Goal: Task Accomplishment & Management: Use online tool/utility

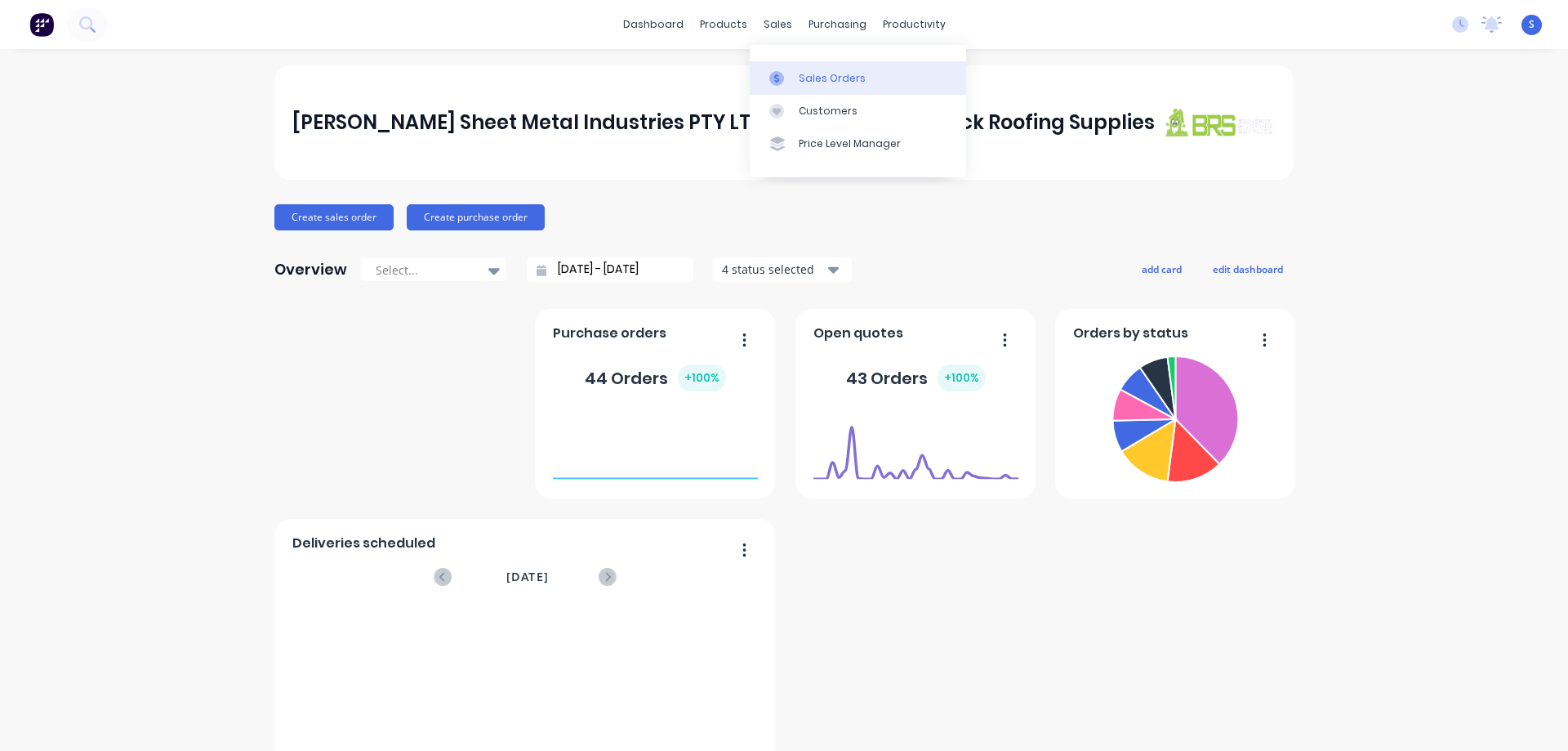
click at [809, 71] on div "Sales Orders" at bounding box center [833, 78] width 67 height 15
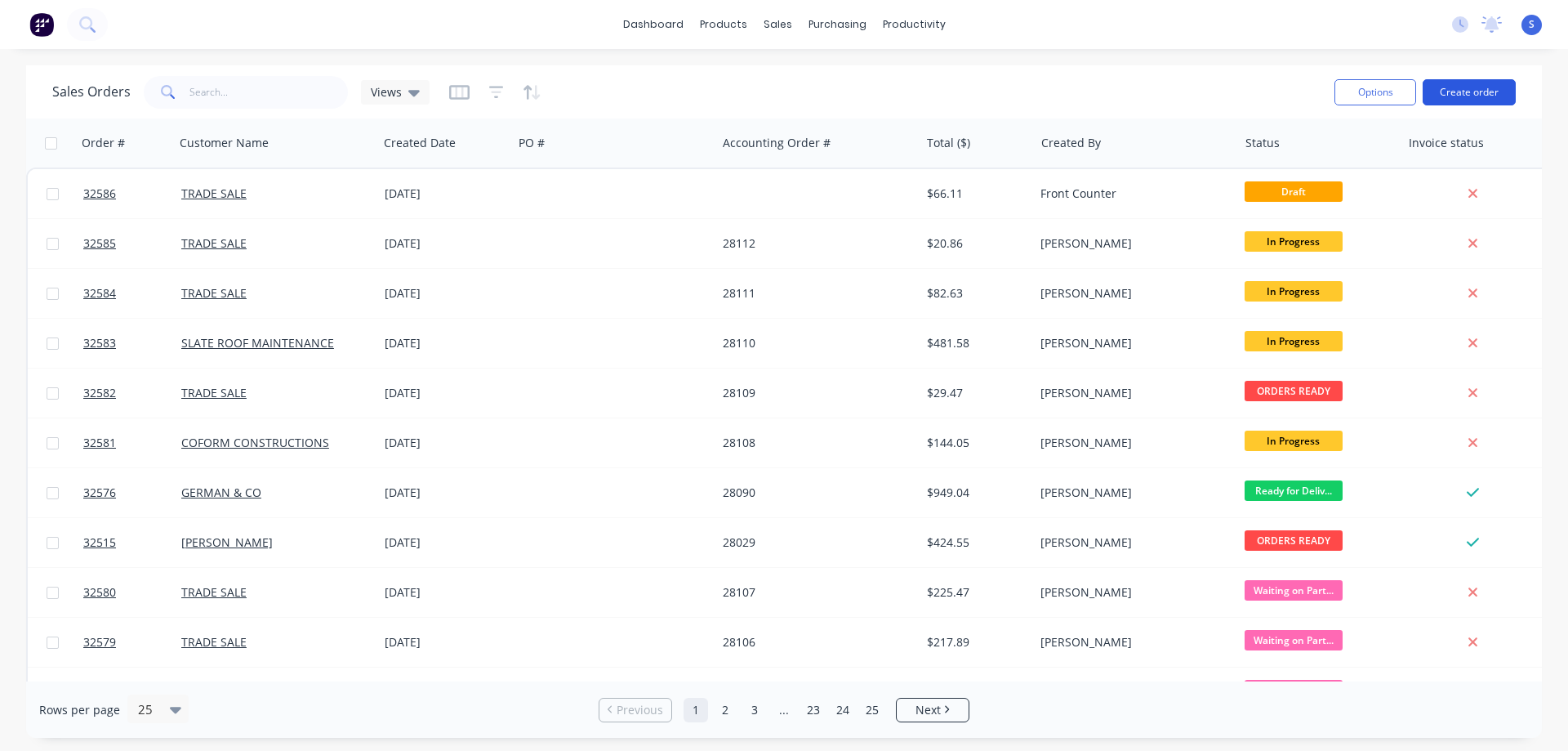
click at [1451, 88] on button "Create order" at bounding box center [1469, 92] width 93 height 26
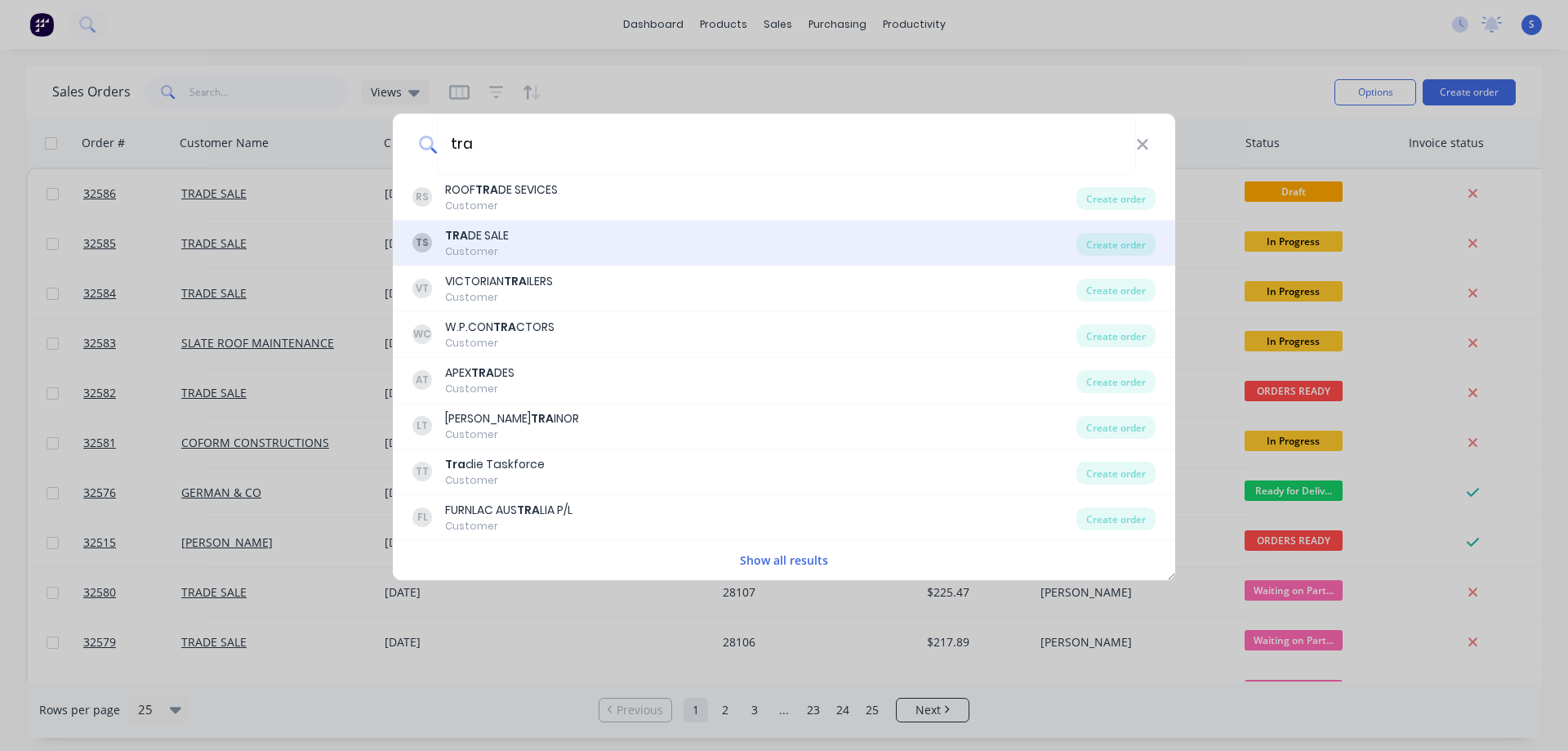
type input "tra"
click at [560, 230] on div "TS TRA DE SALE Customer" at bounding box center [744, 243] width 664 height 32
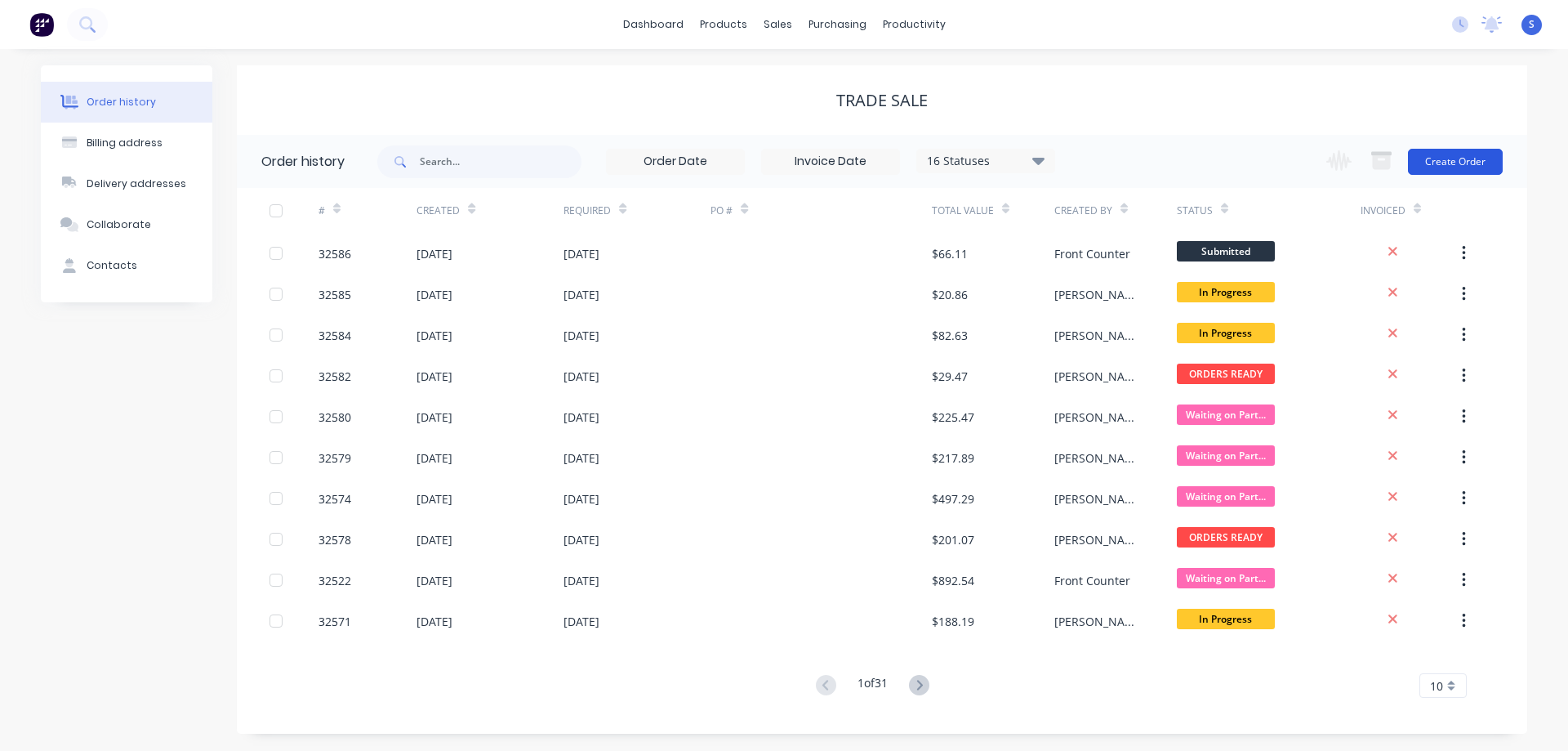
click at [1454, 162] on button "Create Order" at bounding box center [1455, 162] width 95 height 26
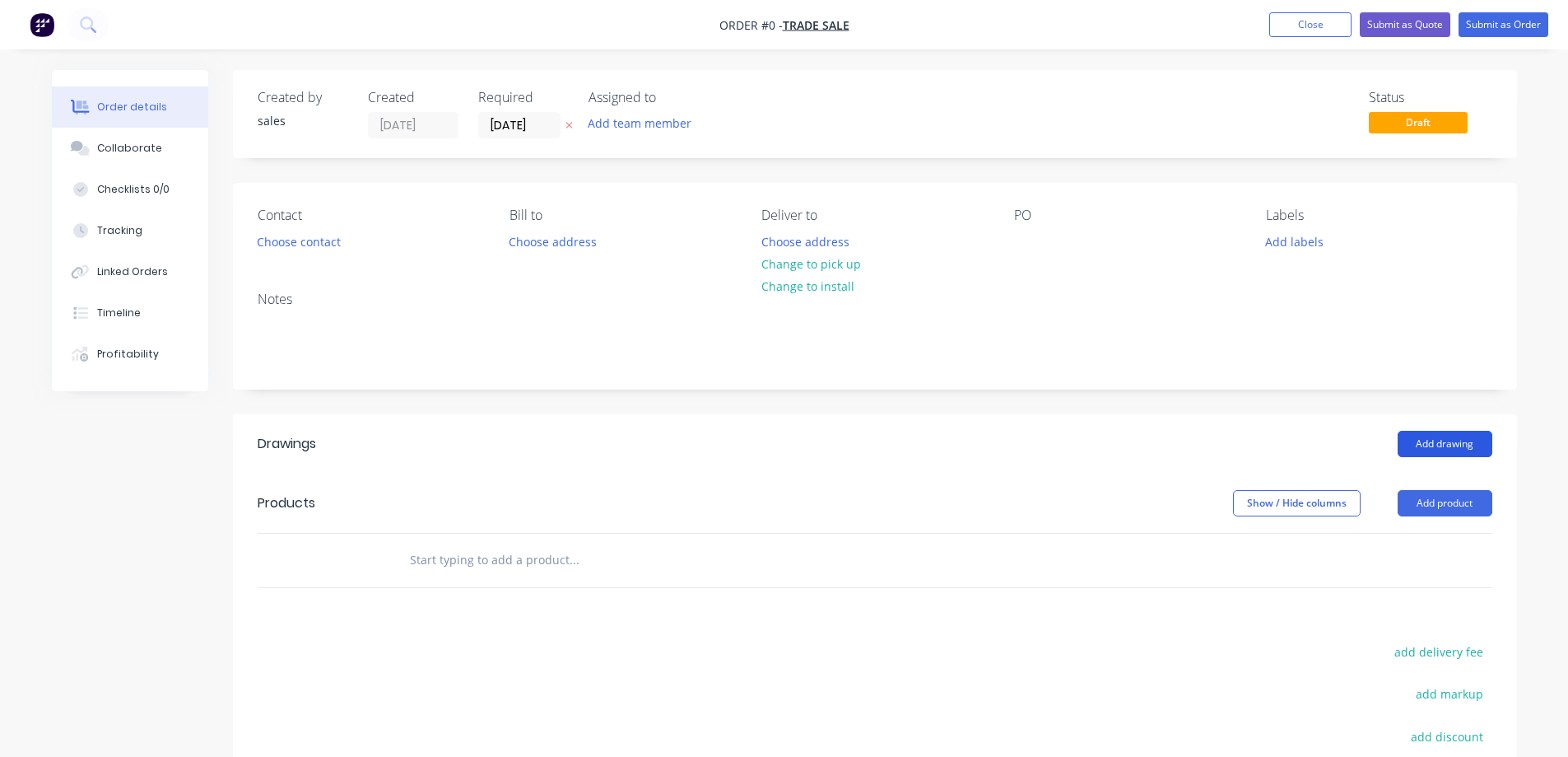
click at [1441, 439] on button "Add drawing" at bounding box center [1444, 444] width 95 height 26
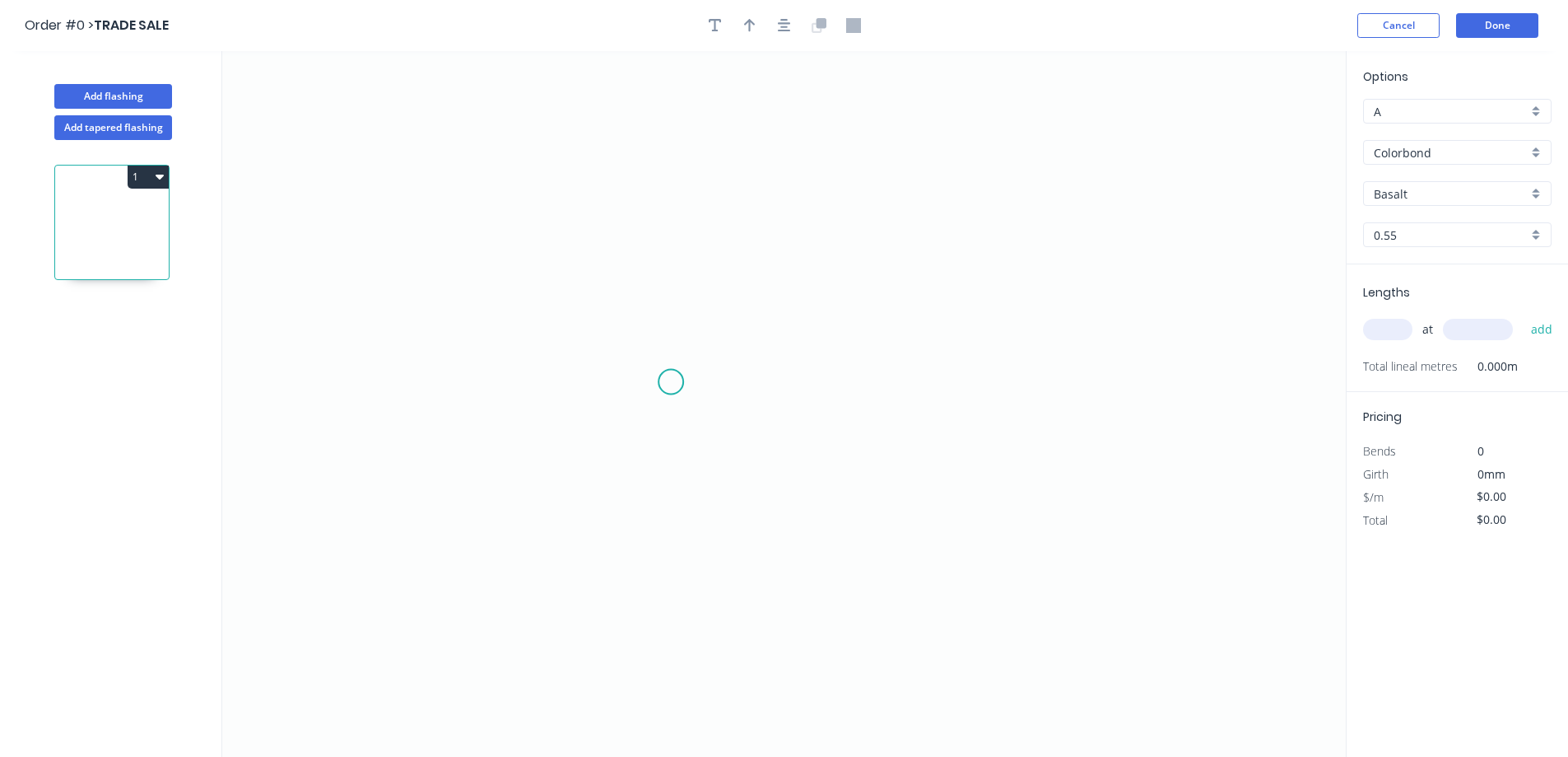
click at [671, 382] on icon "0" at bounding box center [784, 404] width 1124 height 706
click at [965, 376] on icon "0" at bounding box center [784, 404] width 1124 height 706
click at [834, 401] on rect at bounding box center [817, 399] width 33 height 23
click at [821, 396] on g "?" at bounding box center [817, 398] width 33 height 27
click at [1060, 492] on icon "0 710" at bounding box center [784, 404] width 1124 height 706
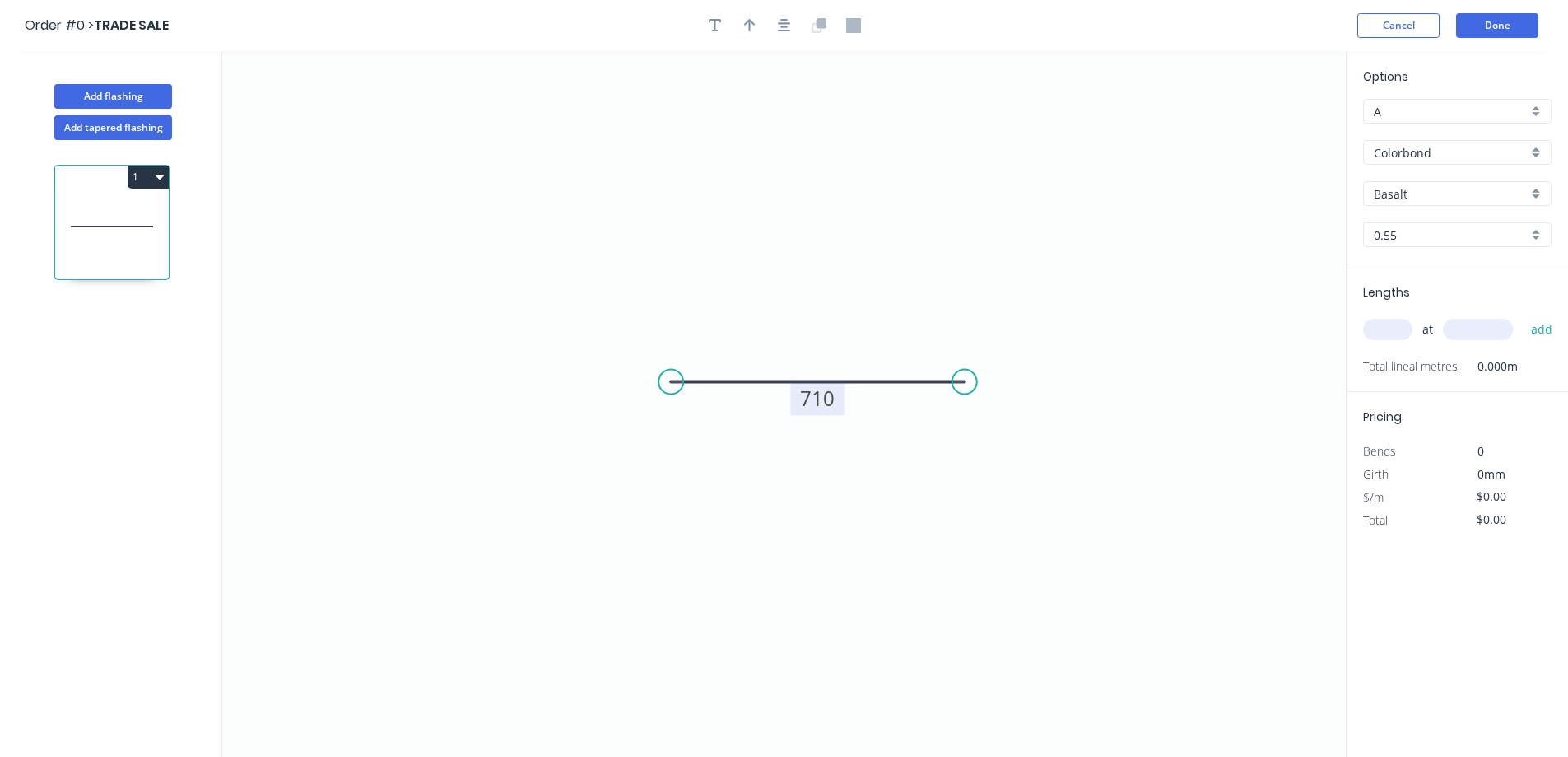
type input "$36.36"
click at [1466, 156] on input "Colorbond" at bounding box center [1450, 153] width 154 height 17
click at [1454, 274] on div "Zinc" at bounding box center [1456, 270] width 187 height 29
type input "Zinc"
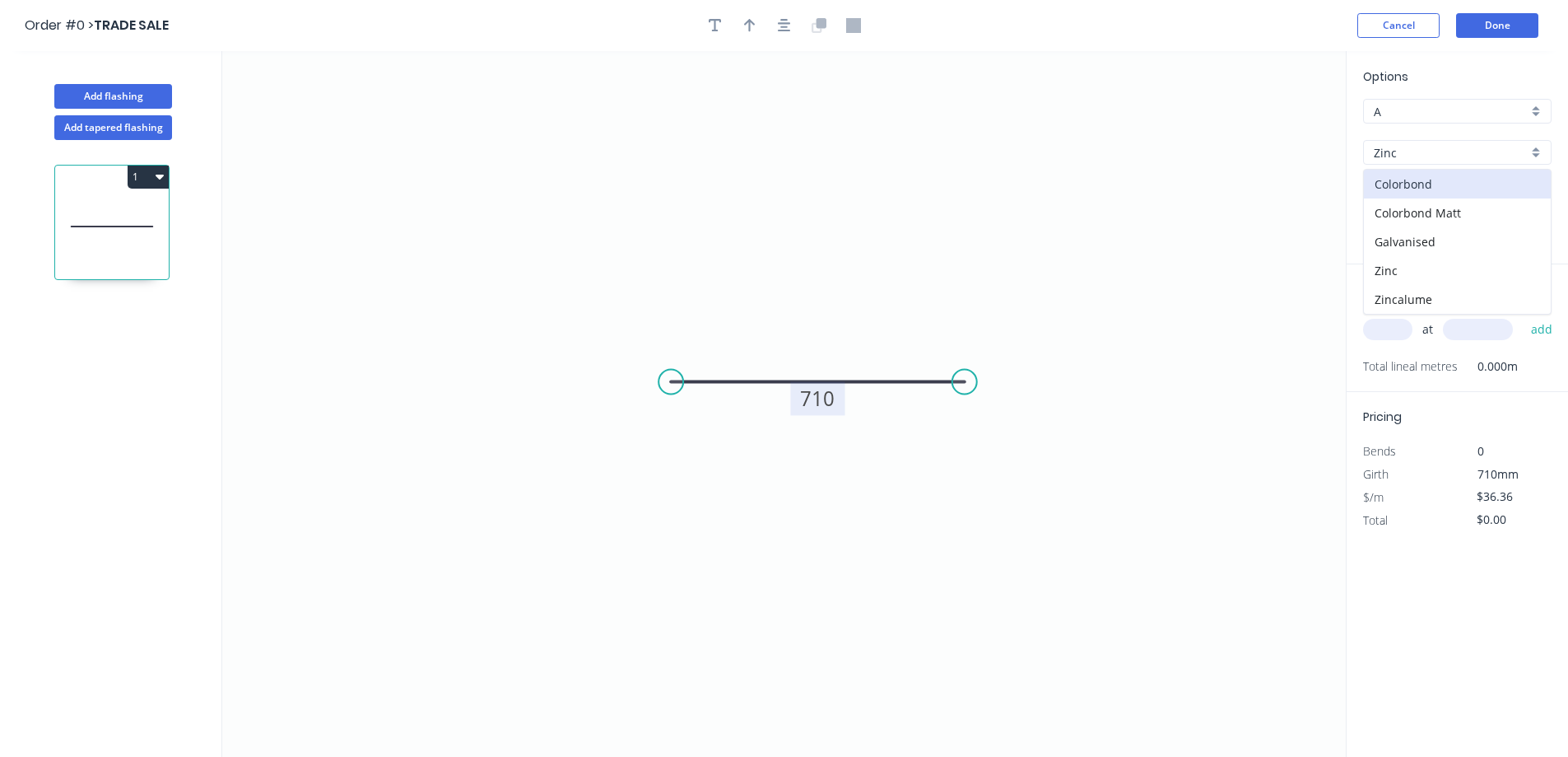
type input "$28.99"
click at [1389, 332] on input "text" at bounding box center [1388, 329] width 49 height 22
type input "10"
click at [1463, 327] on input "text" at bounding box center [1478, 329] width 70 height 22
type input "1500"
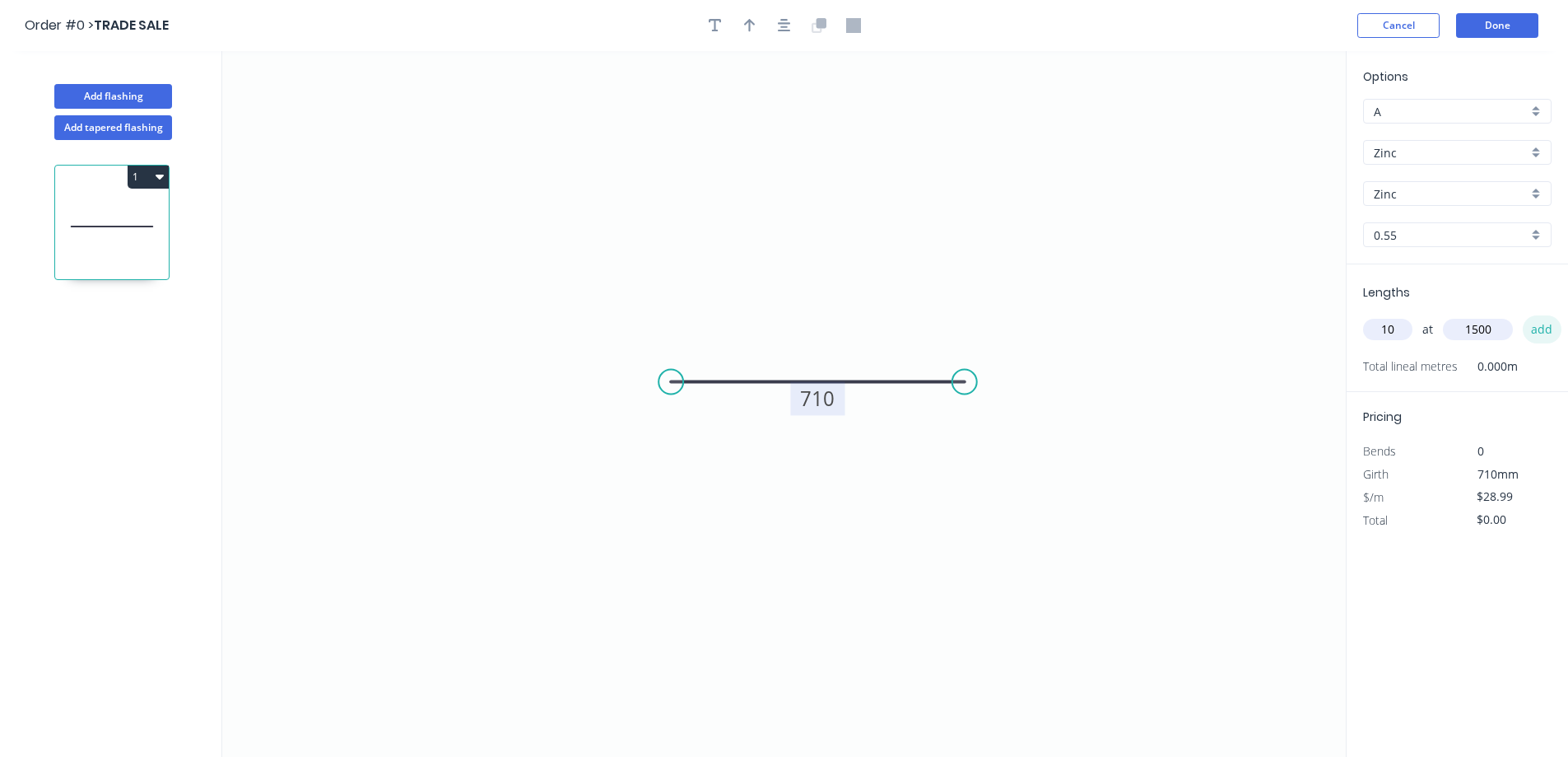
click at [1536, 324] on button "add" at bounding box center [1542, 329] width 39 height 28
type input "$434.85"
click at [1482, 23] on button "Done" at bounding box center [1497, 25] width 82 height 24
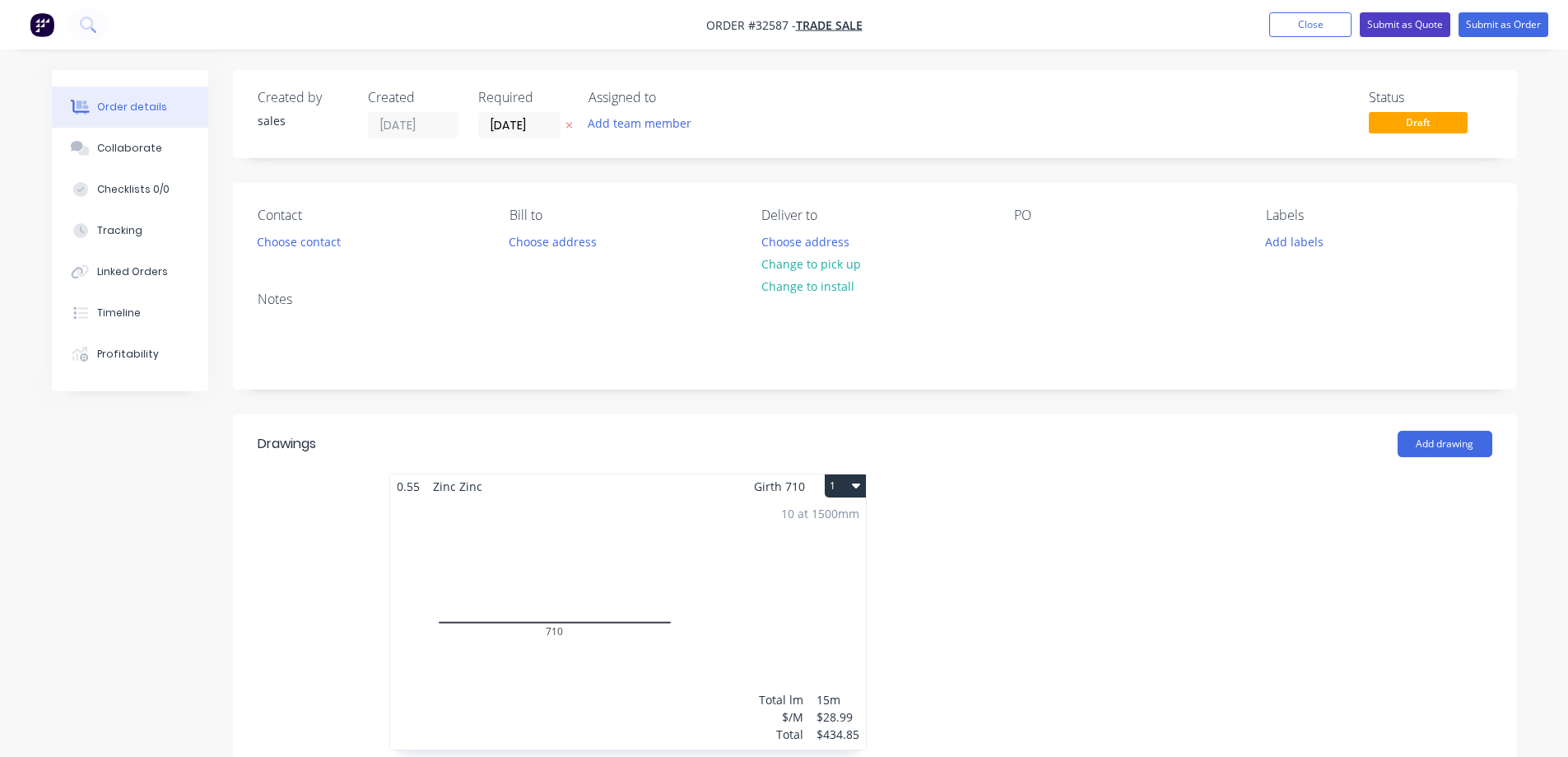
click at [1419, 24] on button "Submit as Quote" at bounding box center [1405, 24] width 90 height 24
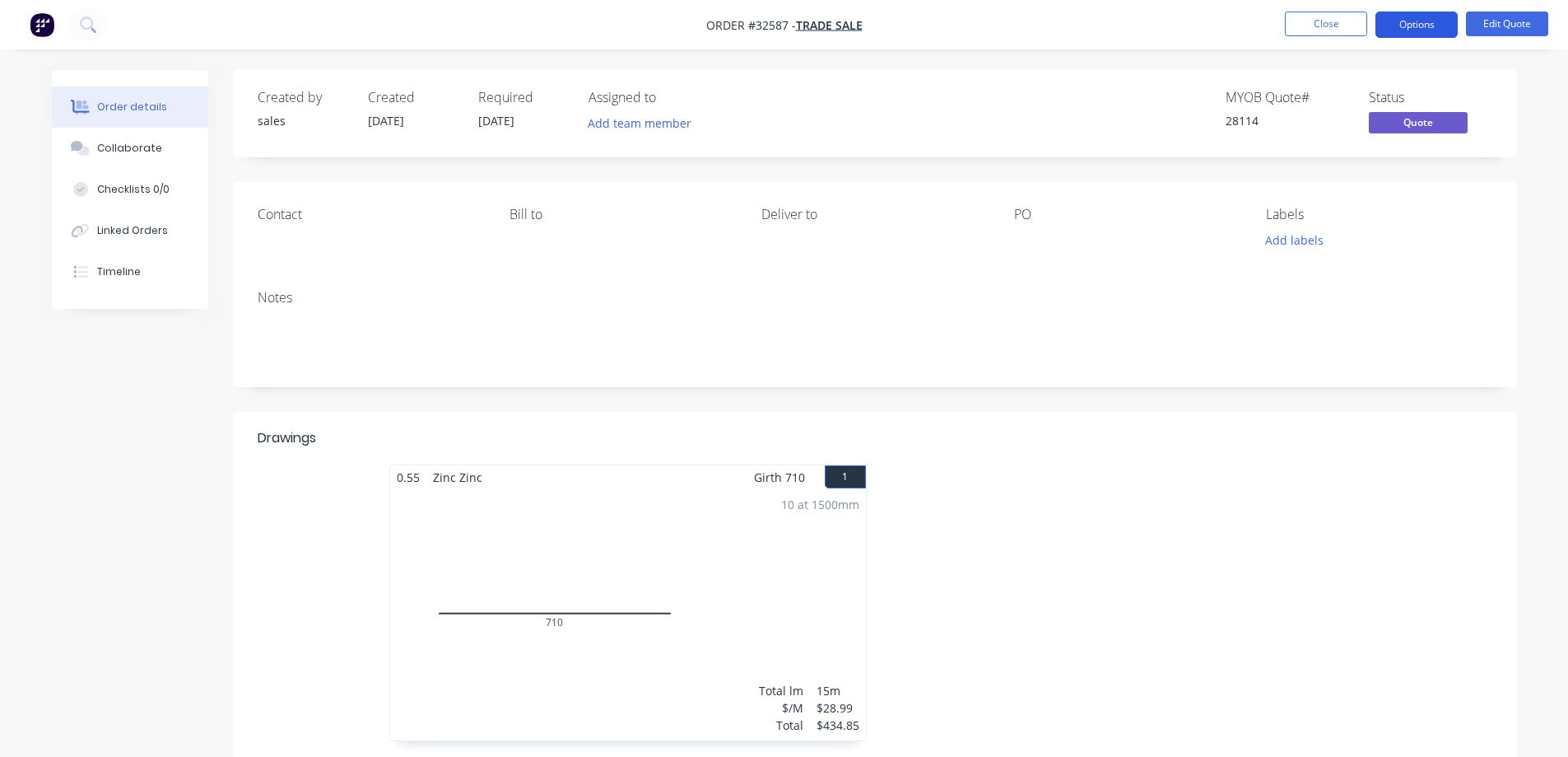
click at [1411, 23] on button "Options" at bounding box center [1416, 24] width 82 height 26
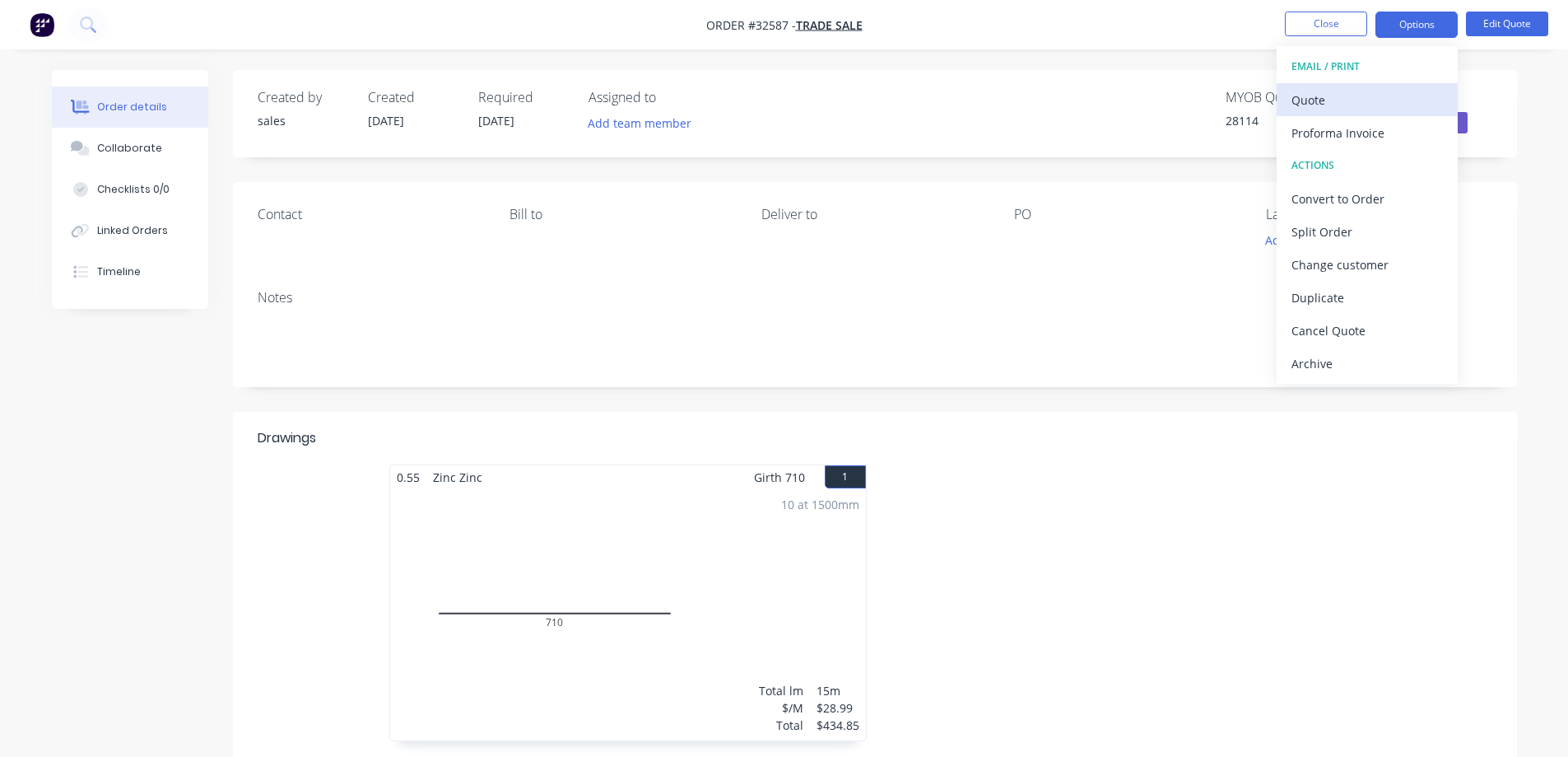
click at [1394, 95] on div "Quote" at bounding box center [1367, 100] width 152 height 24
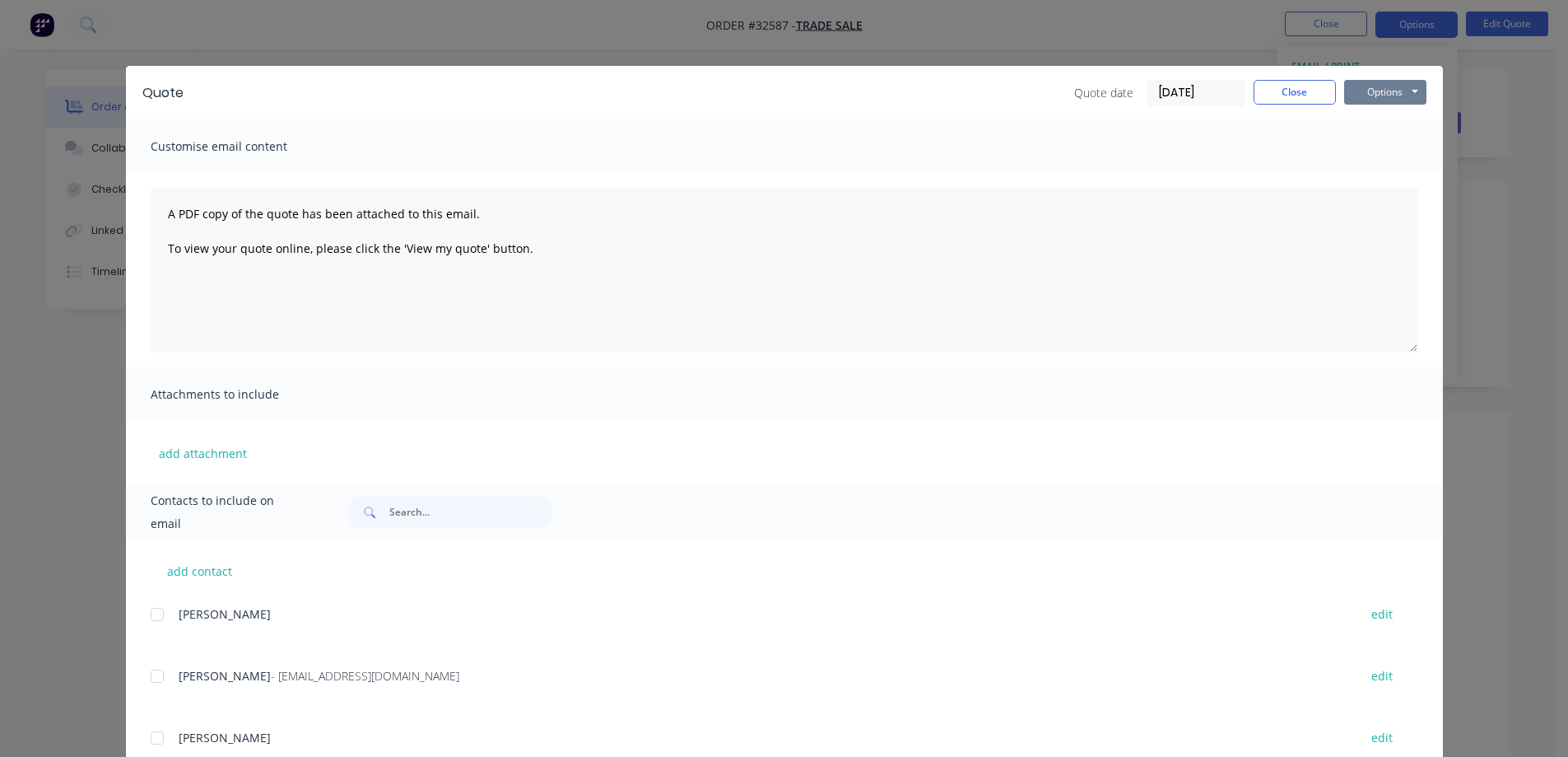
click at [1387, 89] on button "Options" at bounding box center [1385, 92] width 82 height 24
click at [1389, 137] on button "Print" at bounding box center [1396, 148] width 105 height 27
click at [1302, 95] on button "Close" at bounding box center [1294, 92] width 82 height 24
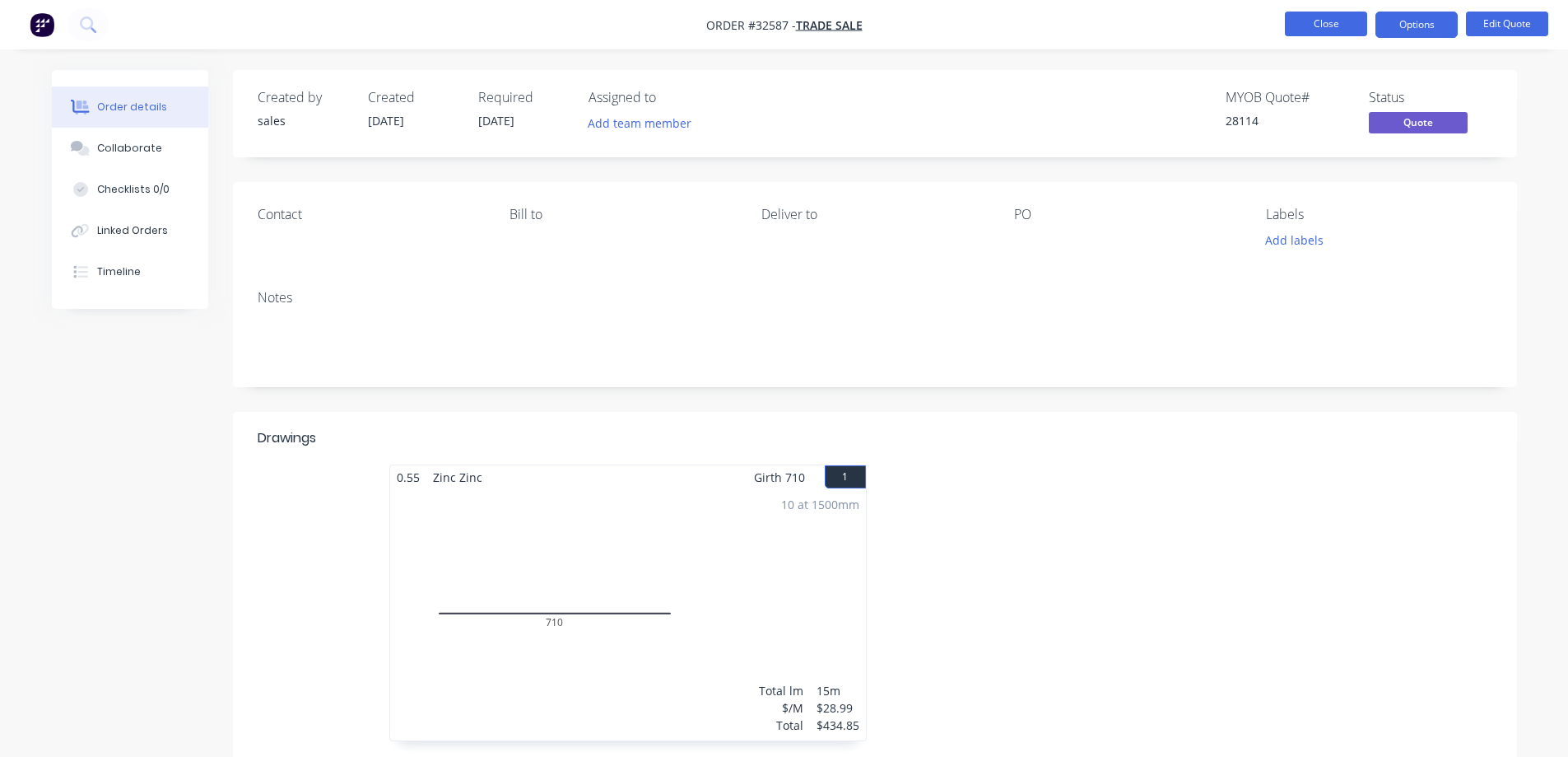
click at [1303, 29] on button "Close" at bounding box center [1325, 23] width 82 height 24
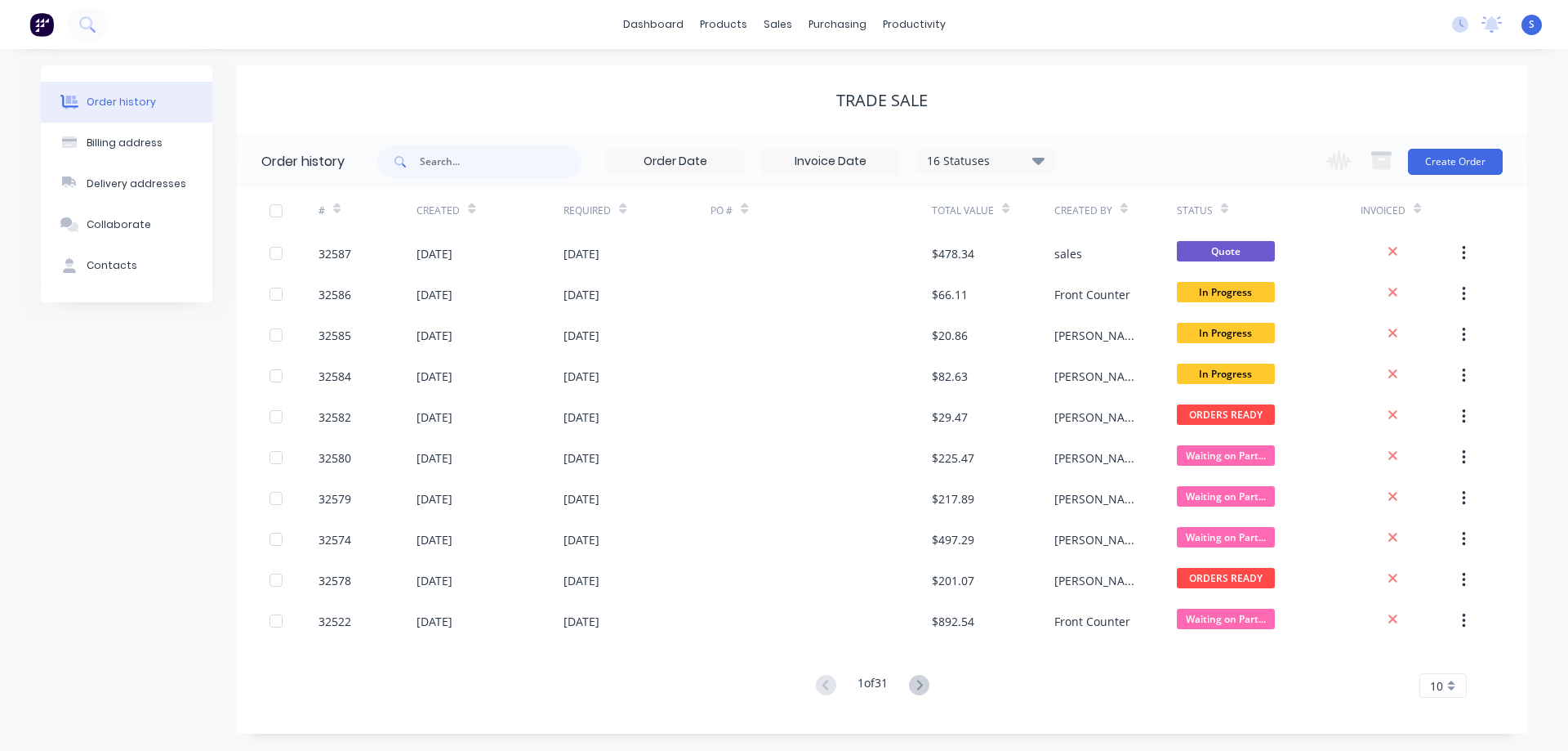
click at [43, 17] on img at bounding box center [41, 24] width 24 height 24
